Goal: Task Accomplishment & Management: Manage account settings

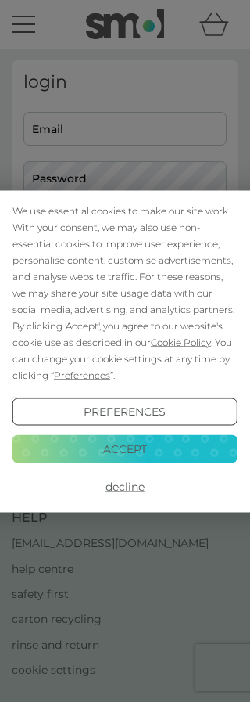
click at [167, 449] on button "Accept" at bounding box center [125, 449] width 225 height 28
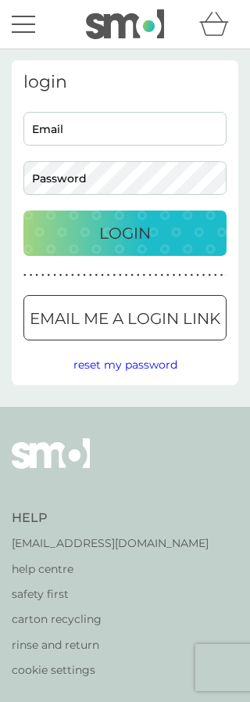
click at [113, 127] on input "Email" at bounding box center [124, 129] width 203 height 34
type input "[PERSON_NAME][EMAIL_ADDRESS][DOMAIN_NAME]"
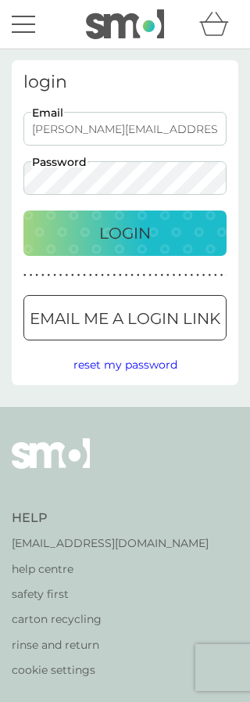
click at [125, 233] on button "Login" at bounding box center [124, 232] width 203 height 45
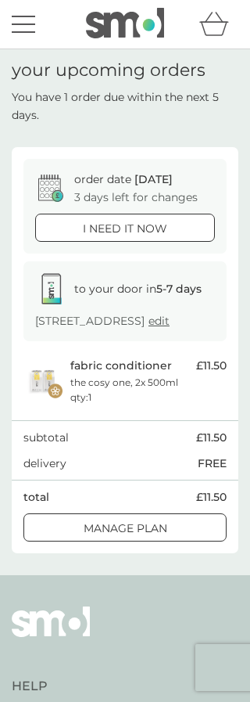
click at [103, 537] on div at bounding box center [125, 528] width 56 height 16
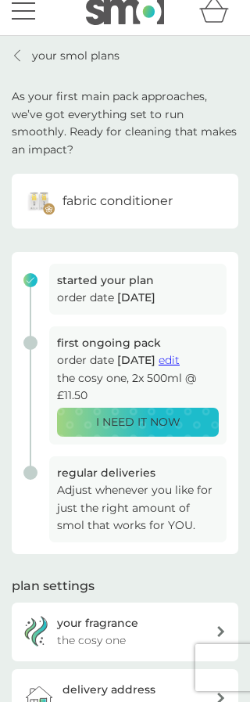
scroll to position [13, 0]
click at [171, 504] on p "Adjust whenever you like for just the right amount of smol that works for YOU." at bounding box center [138, 508] width 162 height 52
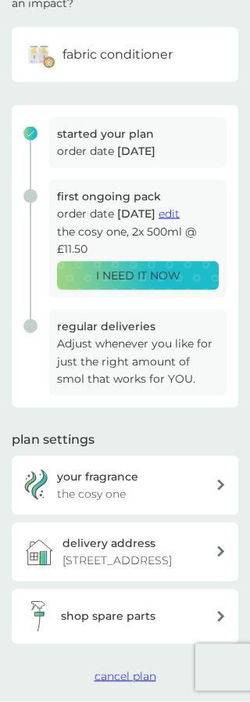
scroll to position [160, 0]
click at [216, 487] on div "your fragrance the cosy one" at bounding box center [125, 484] width 227 height 59
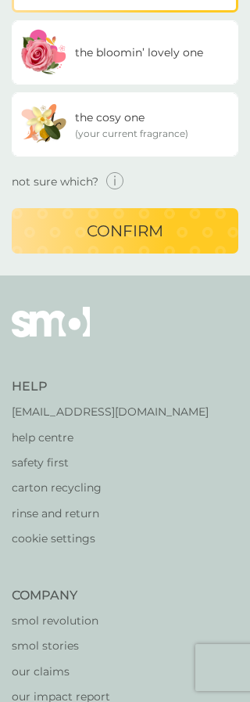
scroll to position [23, 0]
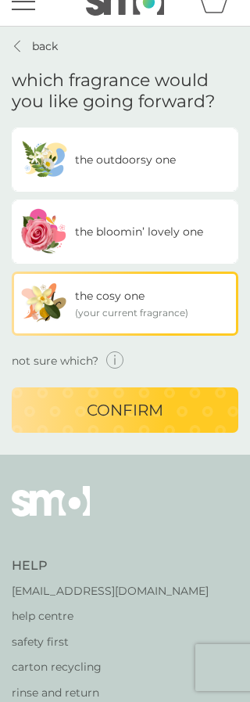
click at [146, 162] on span "the outdoorsy one" at bounding box center [125, 160] width 101 height 14
click at [12, 127] on input "the outdoorsy one" at bounding box center [12, 127] width 0 height 0
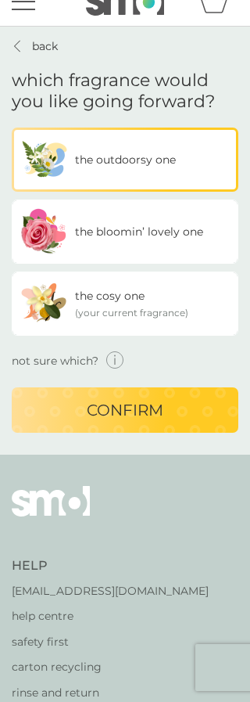
click at [168, 408] on div "confirm" at bounding box center [125, 409] width 196 height 25
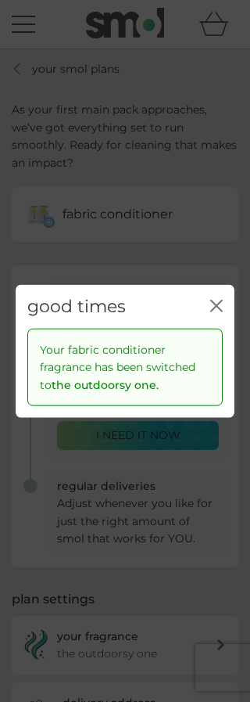
click at [208, 330] on div "Your fabric conditioner fragrance has been switched to the outdoorsy one." at bounding box center [125, 367] width 196 height 77
click at [214, 323] on div "good times close" at bounding box center [125, 306] width 219 height 44
click at [206, 330] on div "Your fabric conditioner fragrance has been switched to the outdoorsy one." at bounding box center [125, 367] width 196 height 77
click at [213, 329] on div "Your fabric conditioner fragrance has been switched to the outdoorsy one." at bounding box center [125, 367] width 196 height 77
click at [216, 329] on div "Your fabric conditioner fragrance has been switched to the outdoorsy one." at bounding box center [125, 367] width 196 height 77
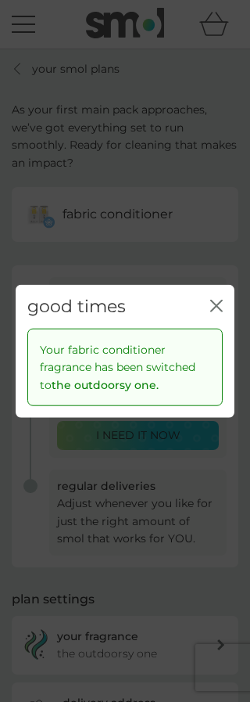
click at [215, 329] on div "Your fabric conditioner fragrance has been switched to the outdoorsy one." at bounding box center [125, 367] width 196 height 77
click at [210, 239] on div "good times close Your fabric conditioner fragrance has been switched to the out…" at bounding box center [125, 351] width 250 height 702
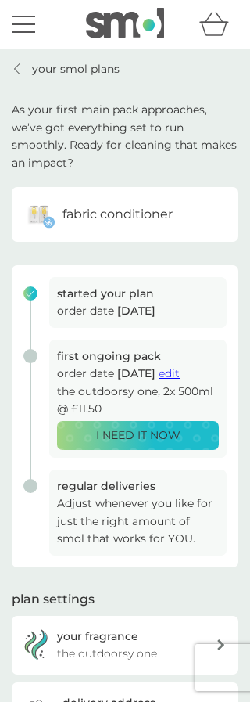
click at [180, 372] on span "edit" at bounding box center [169, 373] width 21 height 14
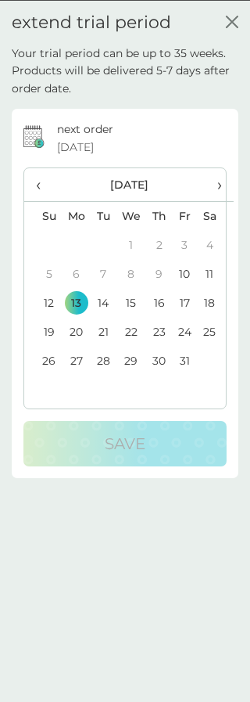
click at [175, 372] on td "31" at bounding box center [184, 360] width 25 height 29
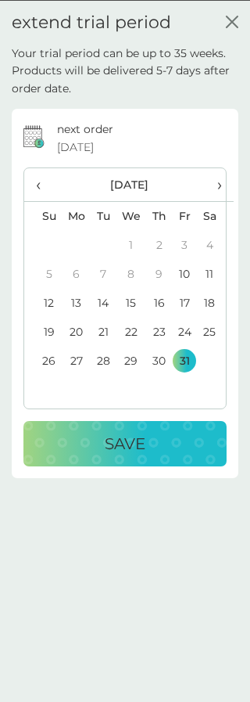
click at [208, 198] on th "›" at bounding box center [215, 184] width 37 height 34
click at [74, 352] on td "24" at bounding box center [76, 360] width 29 height 29
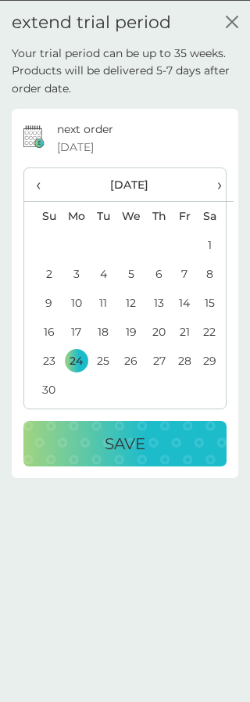
click at [77, 351] on td "24" at bounding box center [76, 360] width 29 height 29
click at [75, 349] on td "24" at bounding box center [76, 360] width 29 height 29
click at [145, 461] on button "Save" at bounding box center [124, 442] width 203 height 45
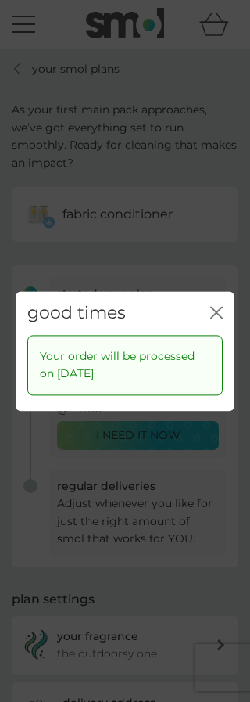
click at [219, 330] on div "good times close" at bounding box center [125, 313] width 219 height 44
click at [217, 340] on div "Your order will be processed on 24 Nov 2025" at bounding box center [125, 365] width 196 height 60
click at [214, 332] on div "good times close" at bounding box center [125, 313] width 219 height 44
click at [214, 334] on div "good times close" at bounding box center [125, 313] width 219 height 44
click at [205, 333] on div "good times close" at bounding box center [125, 313] width 219 height 44
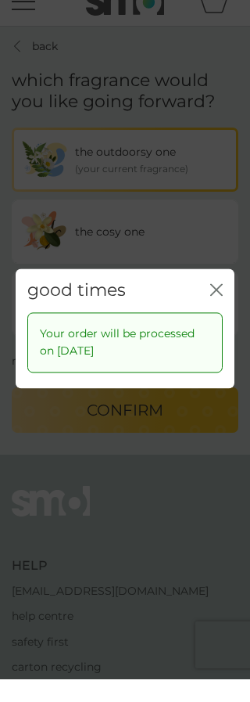
click at [208, 335] on div "Your order will be processed on 24 Nov 2025" at bounding box center [125, 365] width 196 height 60
click at [212, 311] on div "good times close" at bounding box center [125, 313] width 219 height 44
click at [214, 307] on div "good times close" at bounding box center [125, 313] width 219 height 44
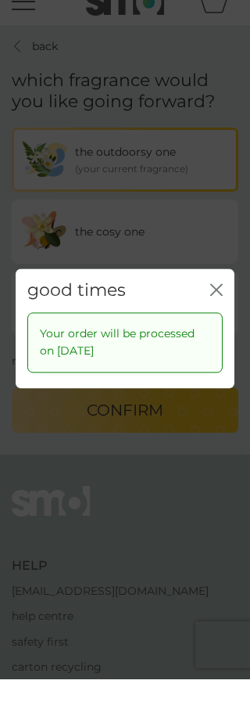
click at [210, 310] on div "good times close" at bounding box center [125, 313] width 219 height 44
click at [218, 335] on div "Your order will be processed on 24 Nov 2025" at bounding box center [125, 365] width 196 height 60
